Goal: Find specific page/section: Find specific page/section

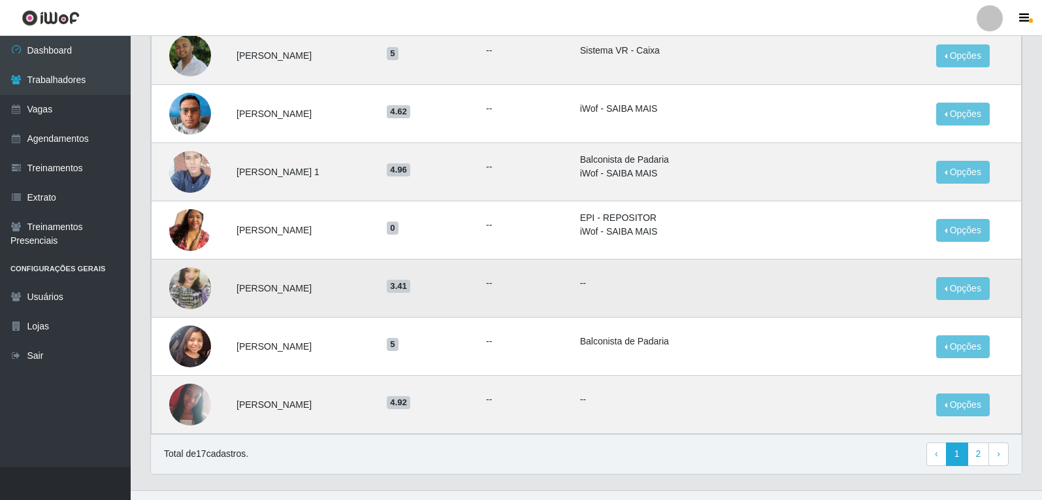
scroll to position [980, 0]
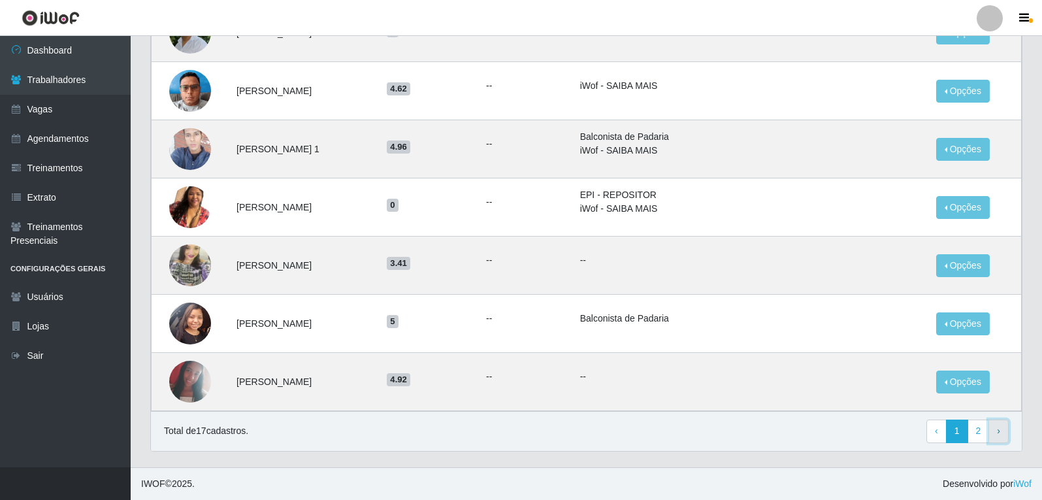
click at [1002, 438] on link "› Next" at bounding box center [998, 431] width 20 height 24
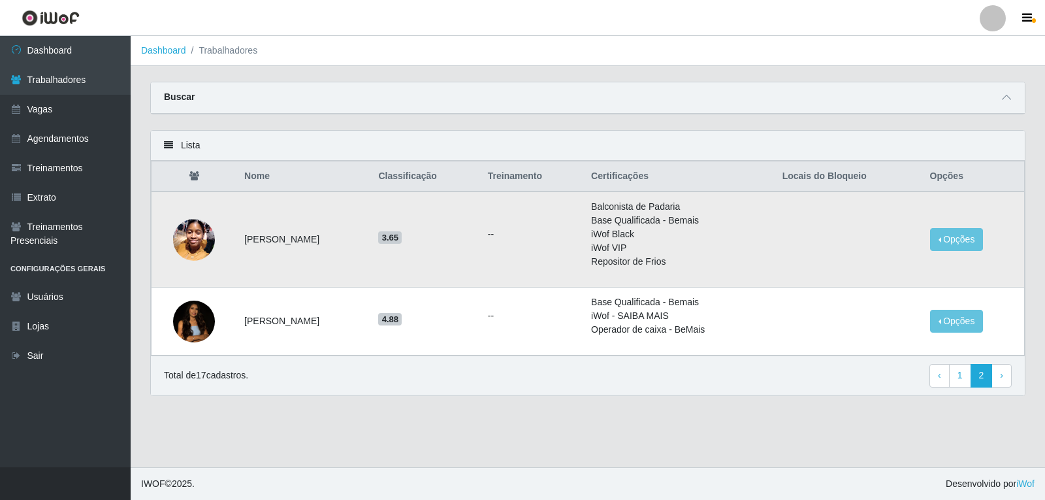
click at [199, 240] on img at bounding box center [194, 240] width 42 height 56
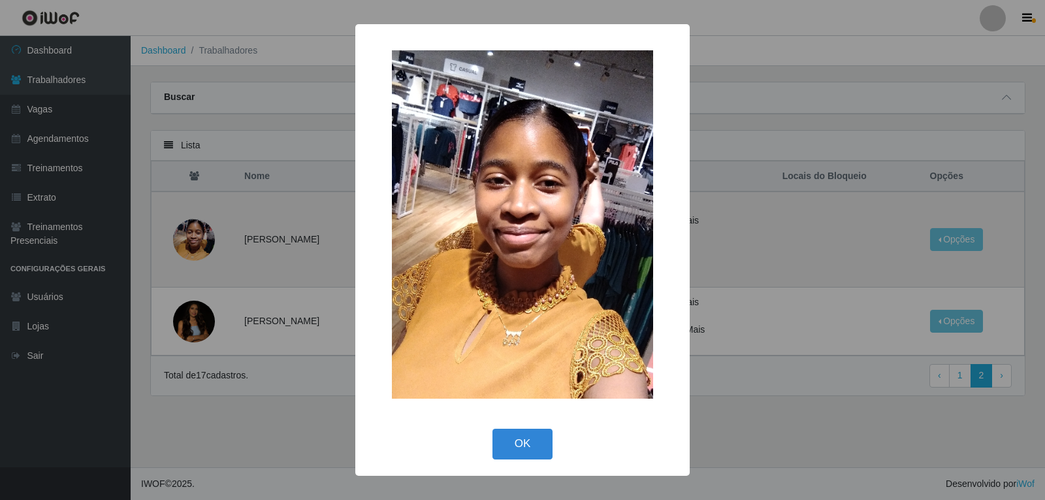
click at [199, 240] on div "× OK Cancel" at bounding box center [522, 250] width 1045 height 500
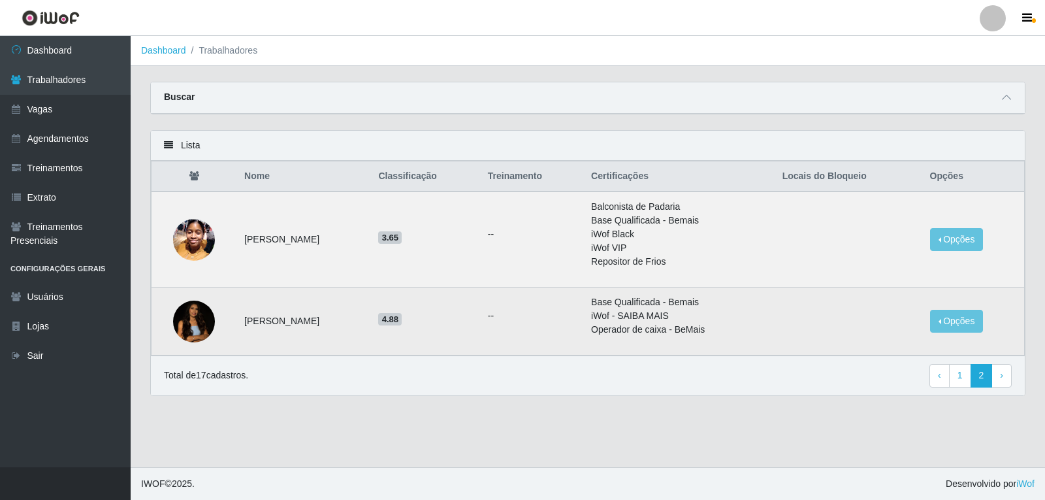
click at [197, 313] on img at bounding box center [194, 321] width 42 height 56
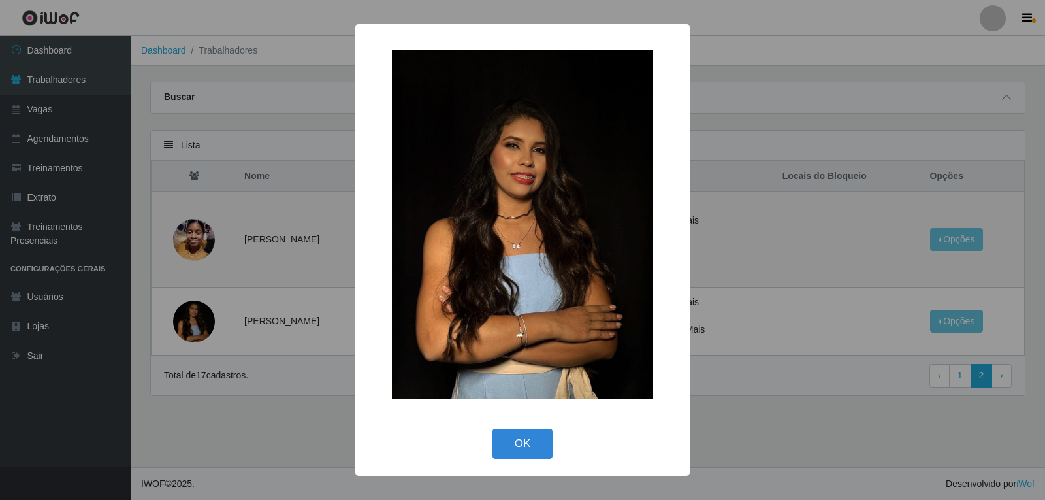
click at [189, 327] on div "× OK Cancel" at bounding box center [522, 250] width 1045 height 500
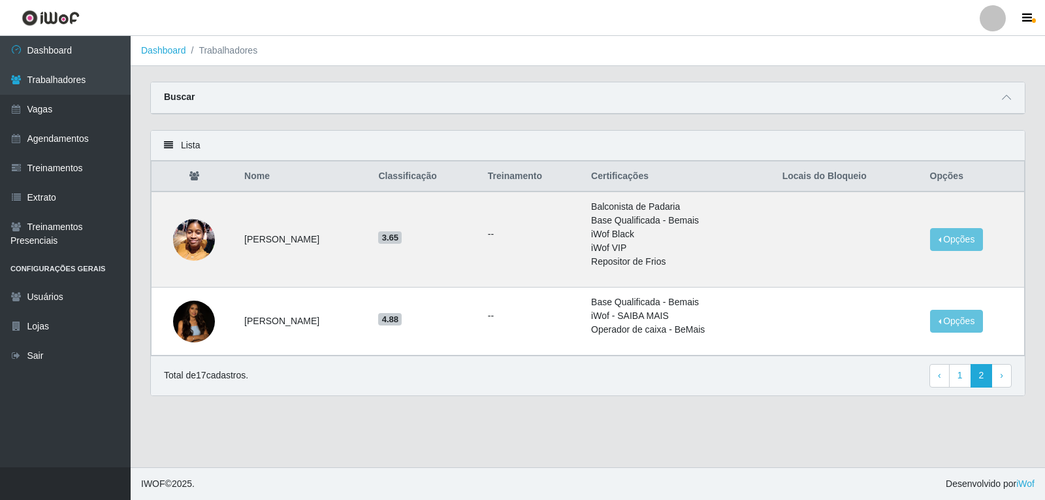
click at [998, 105] on div "Buscar" at bounding box center [588, 97] width 874 height 31
click at [1004, 101] on icon at bounding box center [1006, 97] width 9 height 9
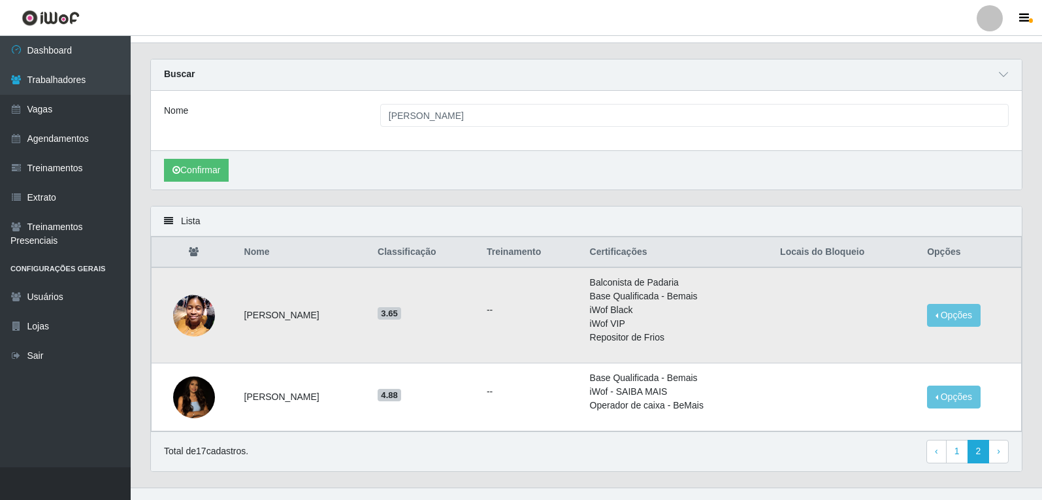
scroll to position [44, 0]
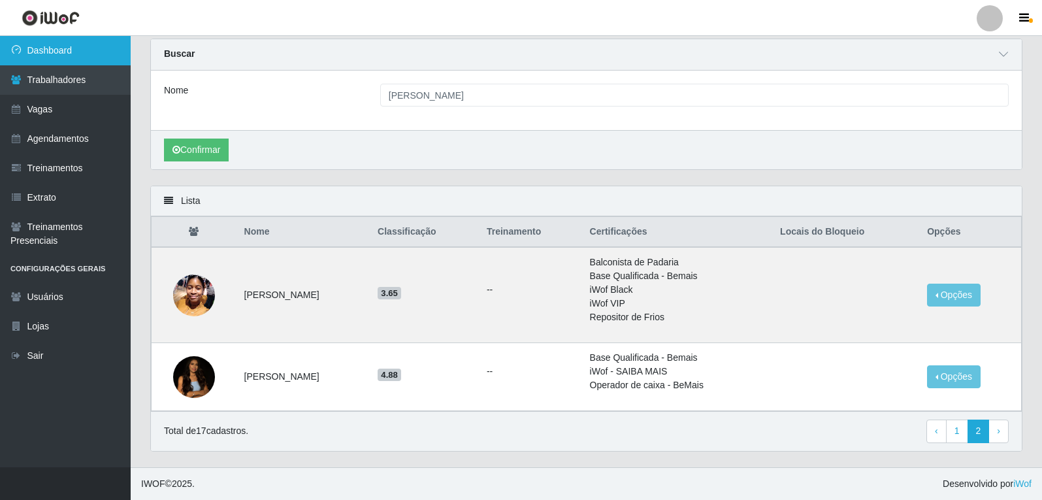
click at [97, 49] on link "Dashboard" at bounding box center [65, 50] width 131 height 29
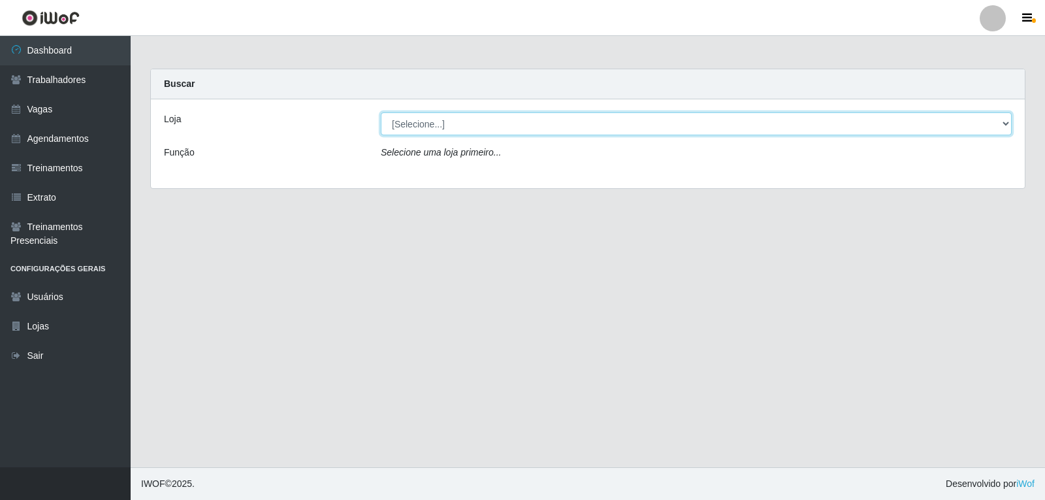
click at [399, 123] on select "[Selecione...] Varejão do Preço - Bancários" at bounding box center [696, 123] width 631 height 23
click at [381, 112] on select "[Selecione...] Varejão do Preço - Bancários" at bounding box center [696, 123] width 631 height 23
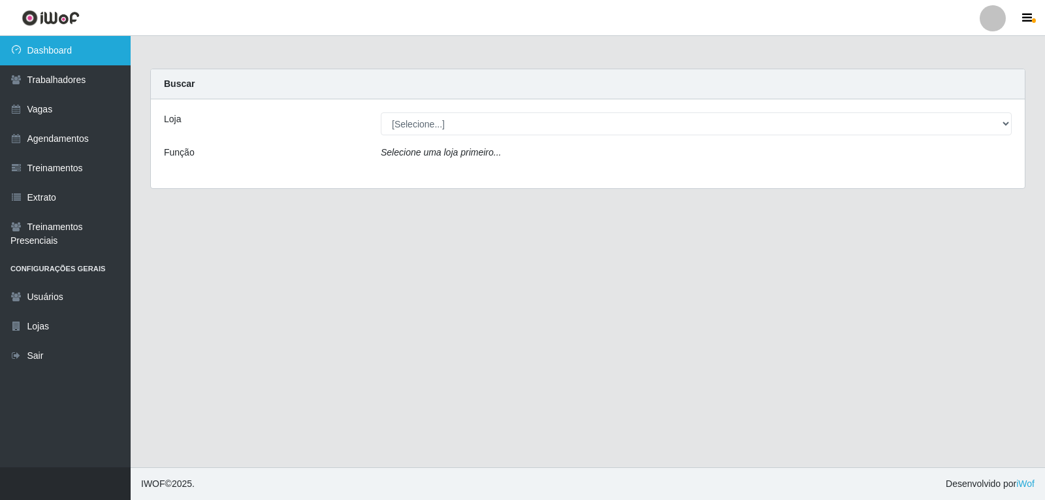
click at [55, 56] on link "Dashboard" at bounding box center [65, 50] width 131 height 29
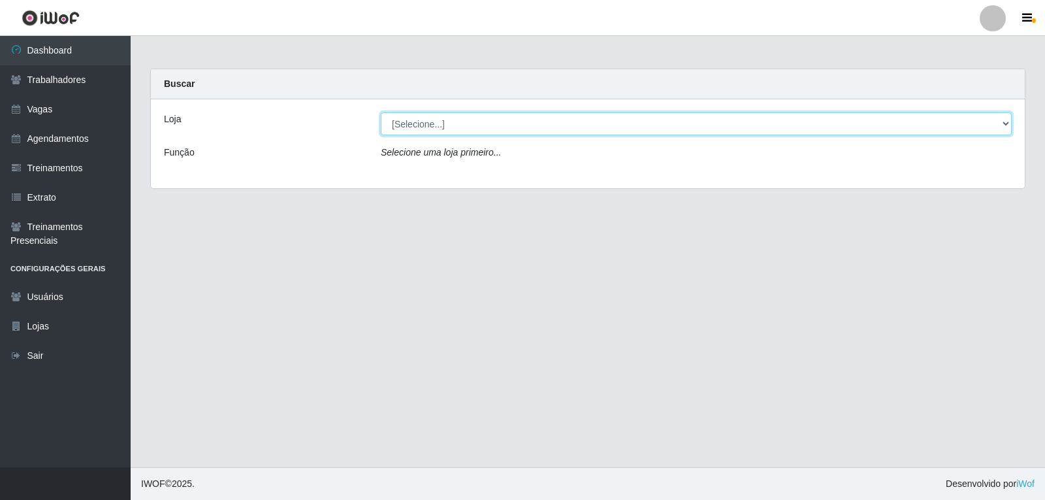
click at [493, 125] on select "[Selecione...] Varejão do Preço - Bancários" at bounding box center [696, 123] width 631 height 23
select select "157"
click at [381, 112] on select "[Selecione...] Varejão do Preço - Bancários" at bounding box center [696, 123] width 631 height 23
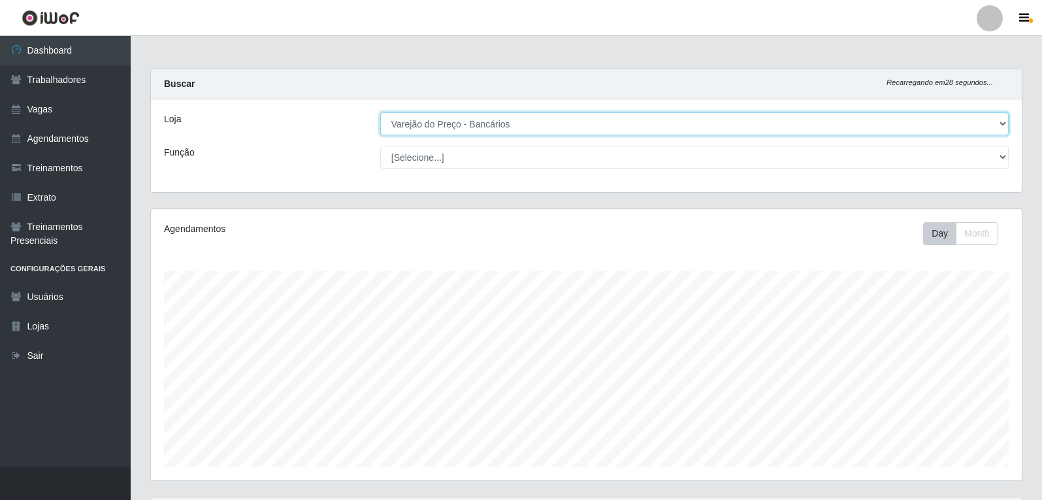
scroll to position [271, 871]
